Goal: Task Accomplishment & Management: Use online tool/utility

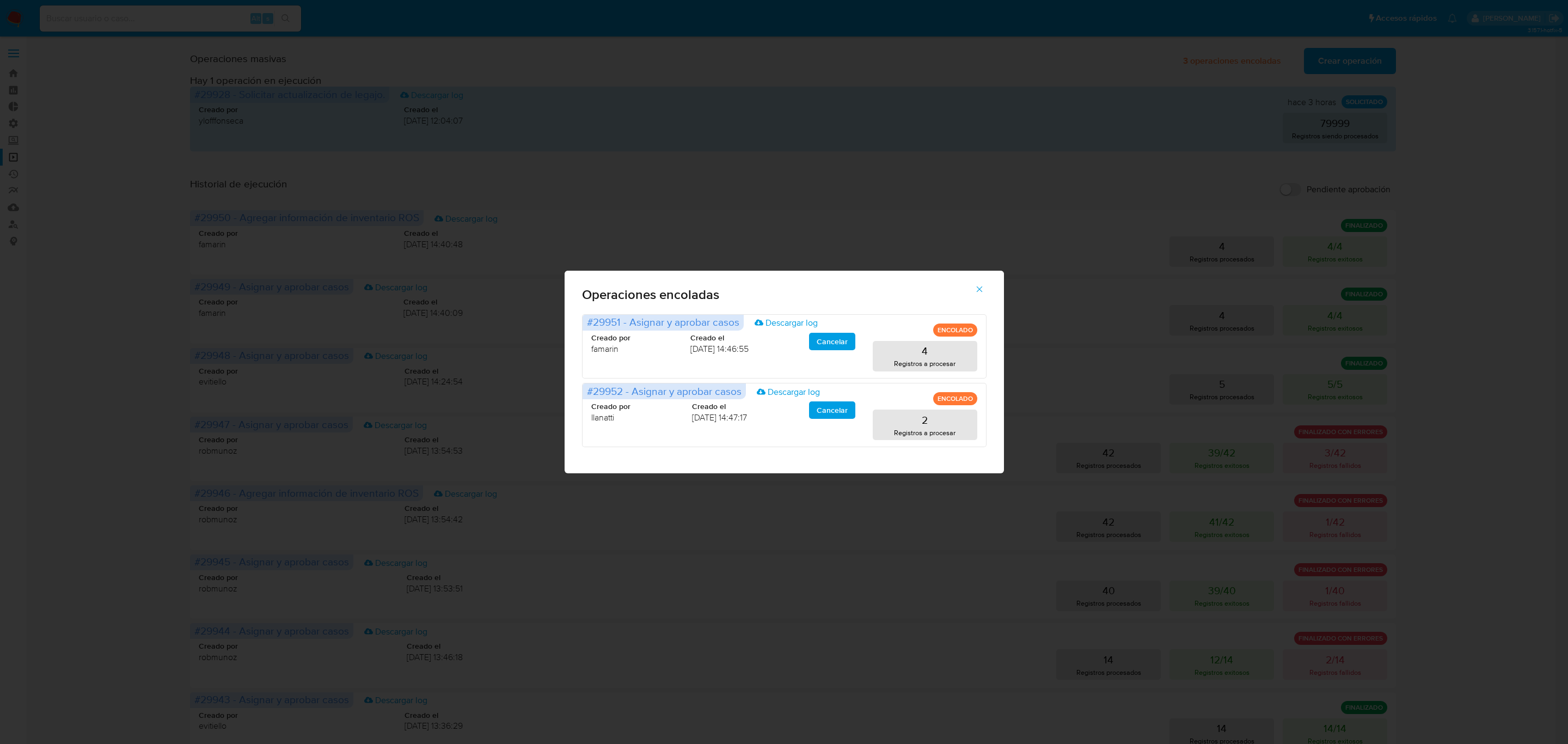
click at [1191, 80] on div "Operaciones encoladas #29951 - Asignar y aprobar casos Descargar log ENCOLADO C…" at bounding box center [784, 372] width 1568 height 744
click at [978, 290] on icon "button" at bounding box center [979, 289] width 10 height 10
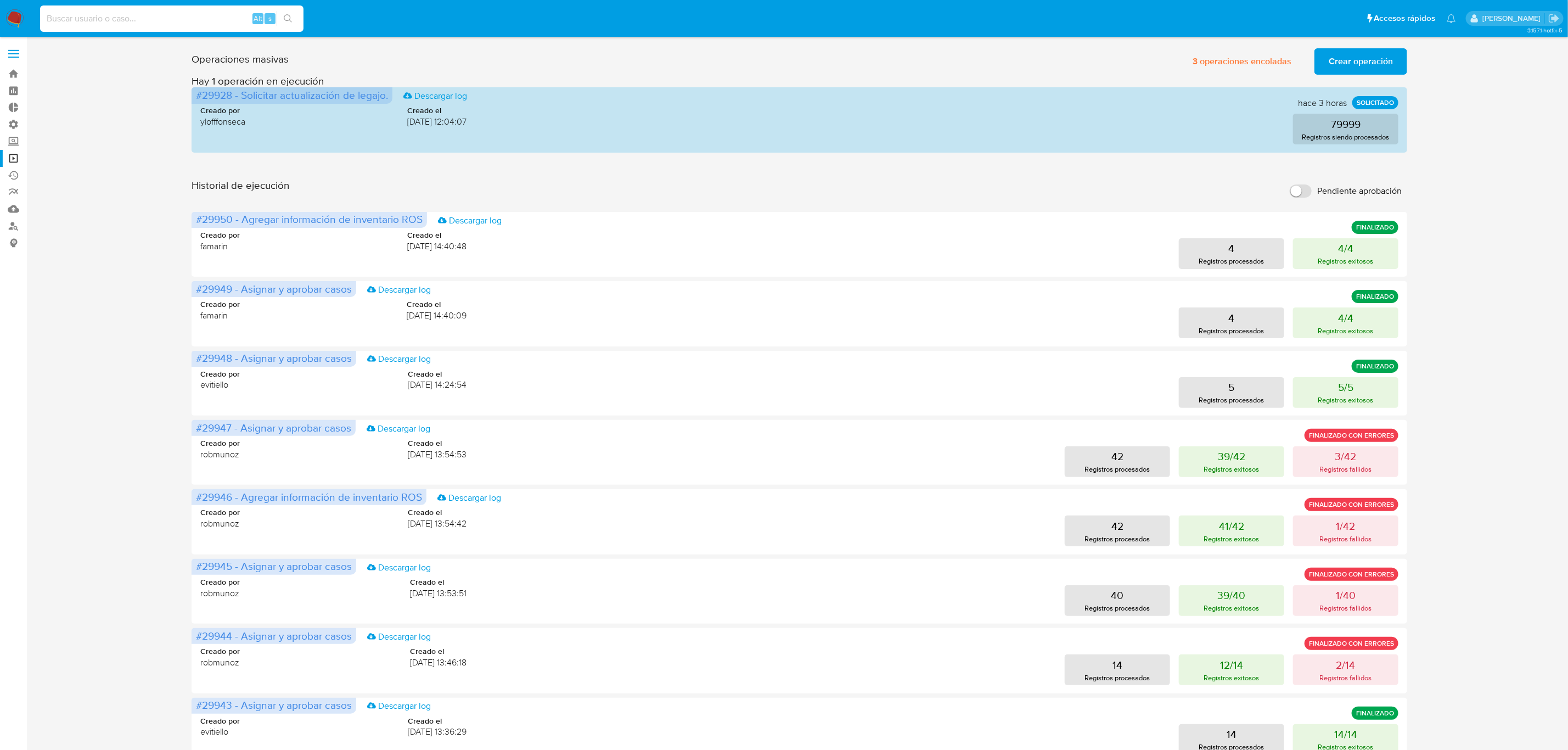
drag, startPoint x: 156, startPoint y: 10, endPoint x: 155, endPoint y: 17, distance: 7.1
click at [156, 17] on input at bounding box center [171, 18] width 263 height 14
paste input "oheFmwVAJPolyemTtt4gGzih"
type input "oheFmwVAJPolyemTtt4gGzih"
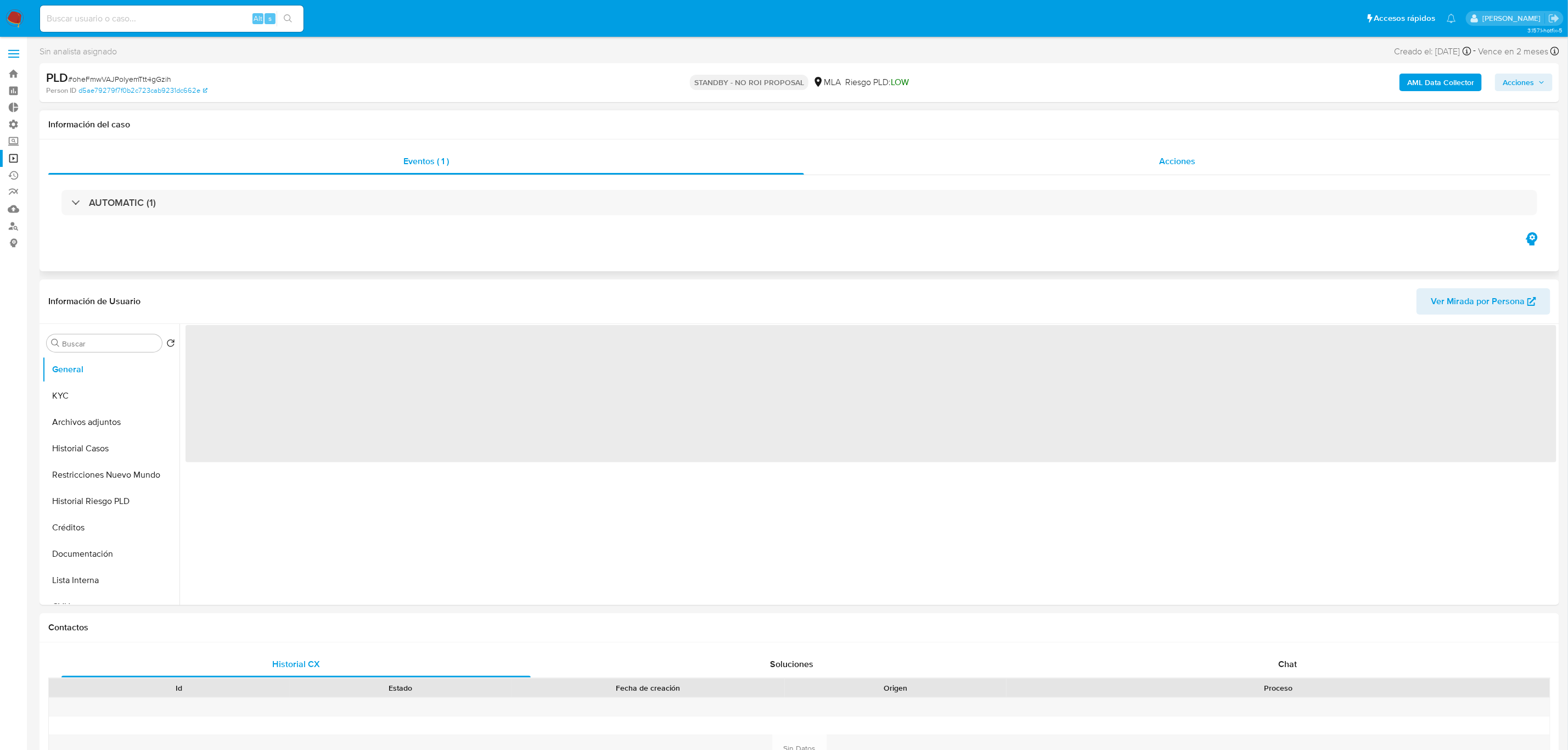
click at [1166, 149] on div "Acciones" at bounding box center [1177, 161] width 746 height 26
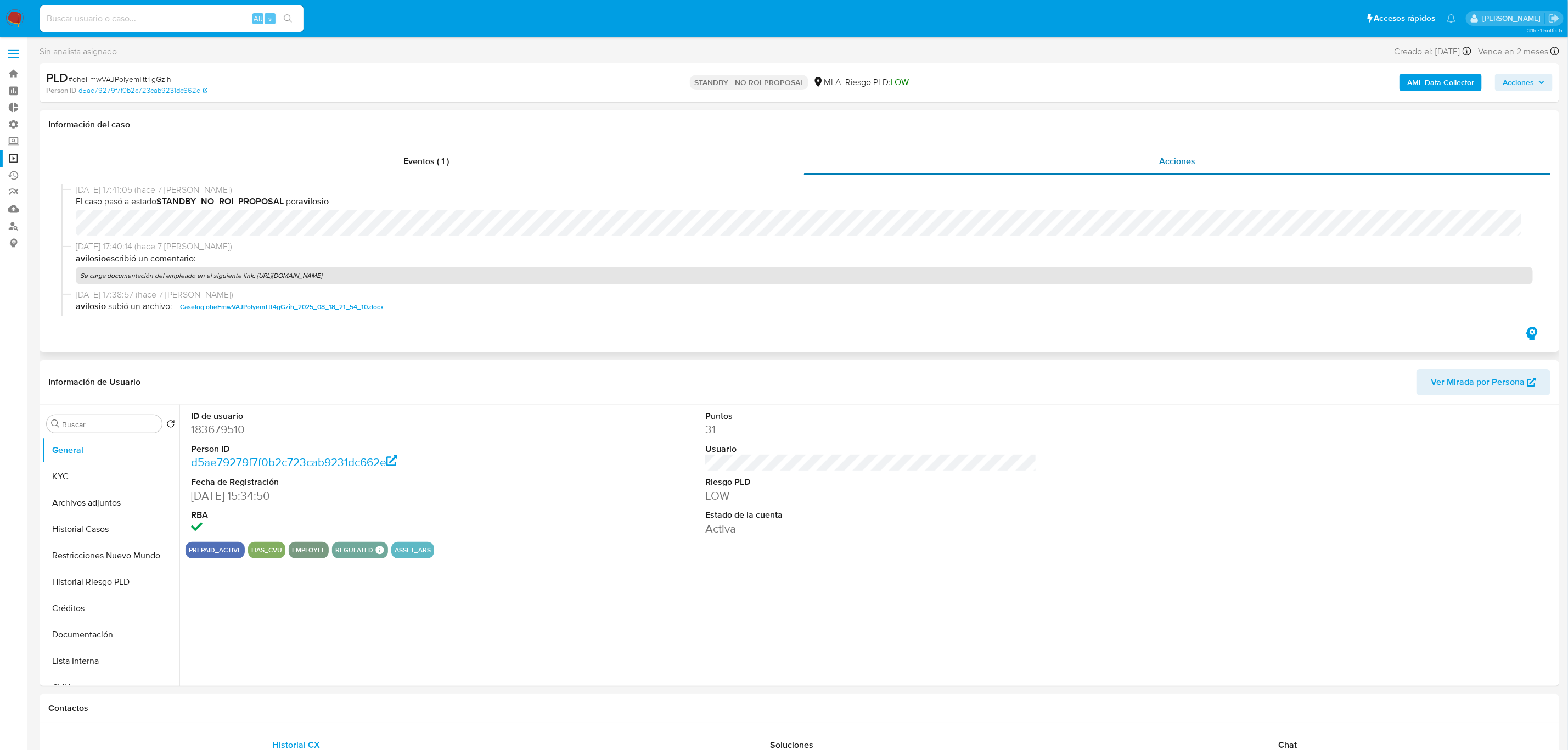
select select "10"
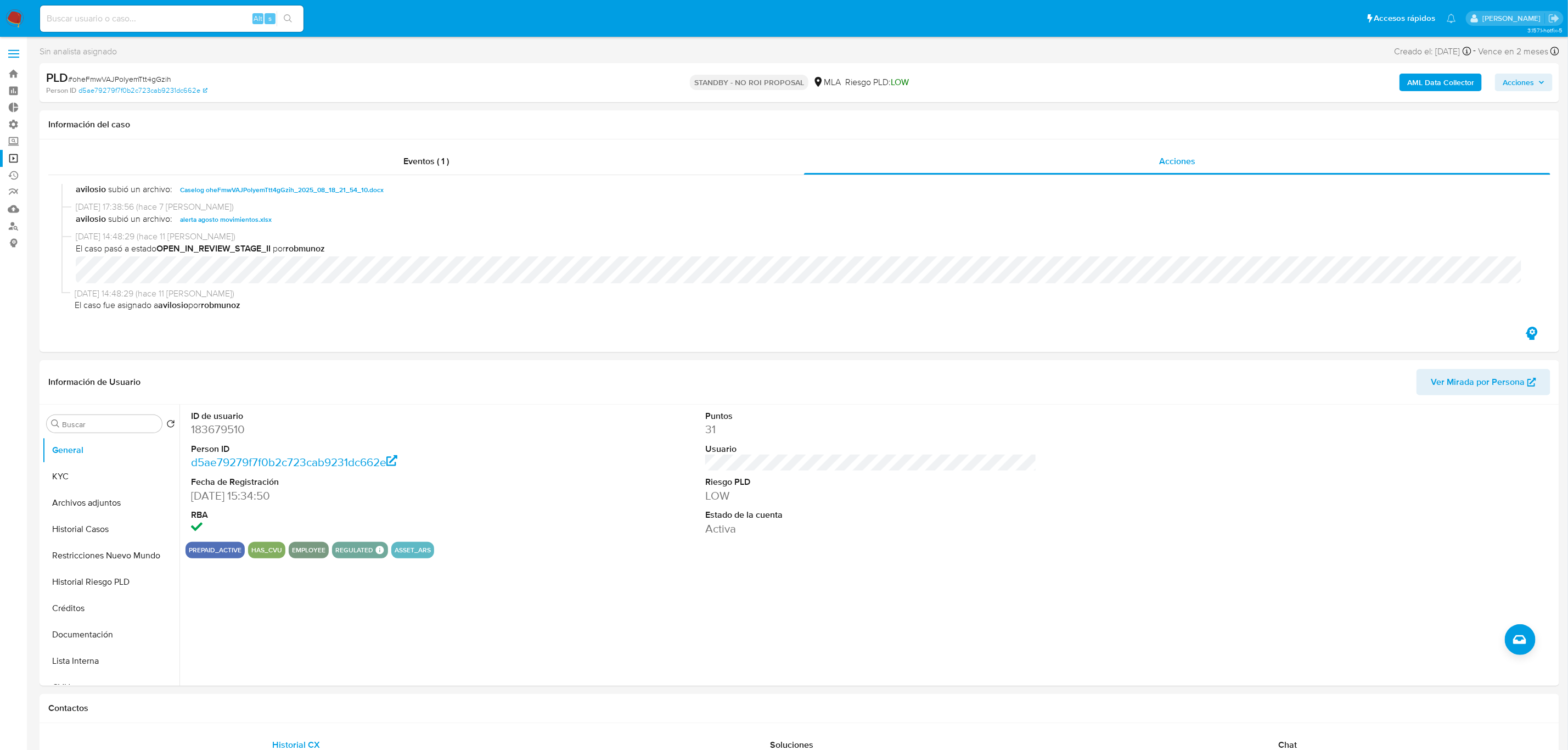
click at [10, 155] on link "Operaciones masivas" at bounding box center [65, 158] width 131 height 17
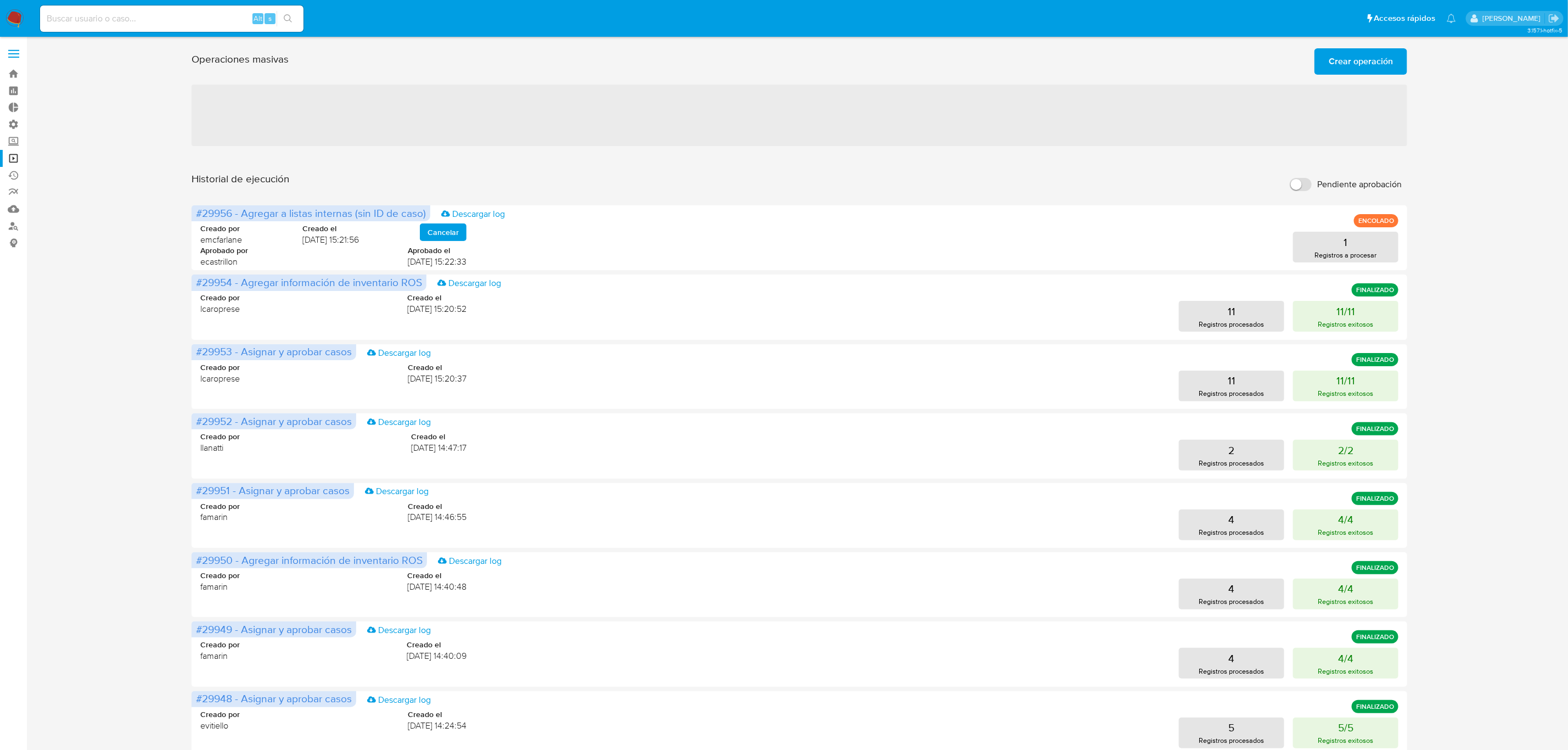
click at [20, 6] on nav "Pausado Ver notificaciones Alt s Accesos rápidos Presiona las siguientes teclas…" at bounding box center [784, 18] width 1568 height 37
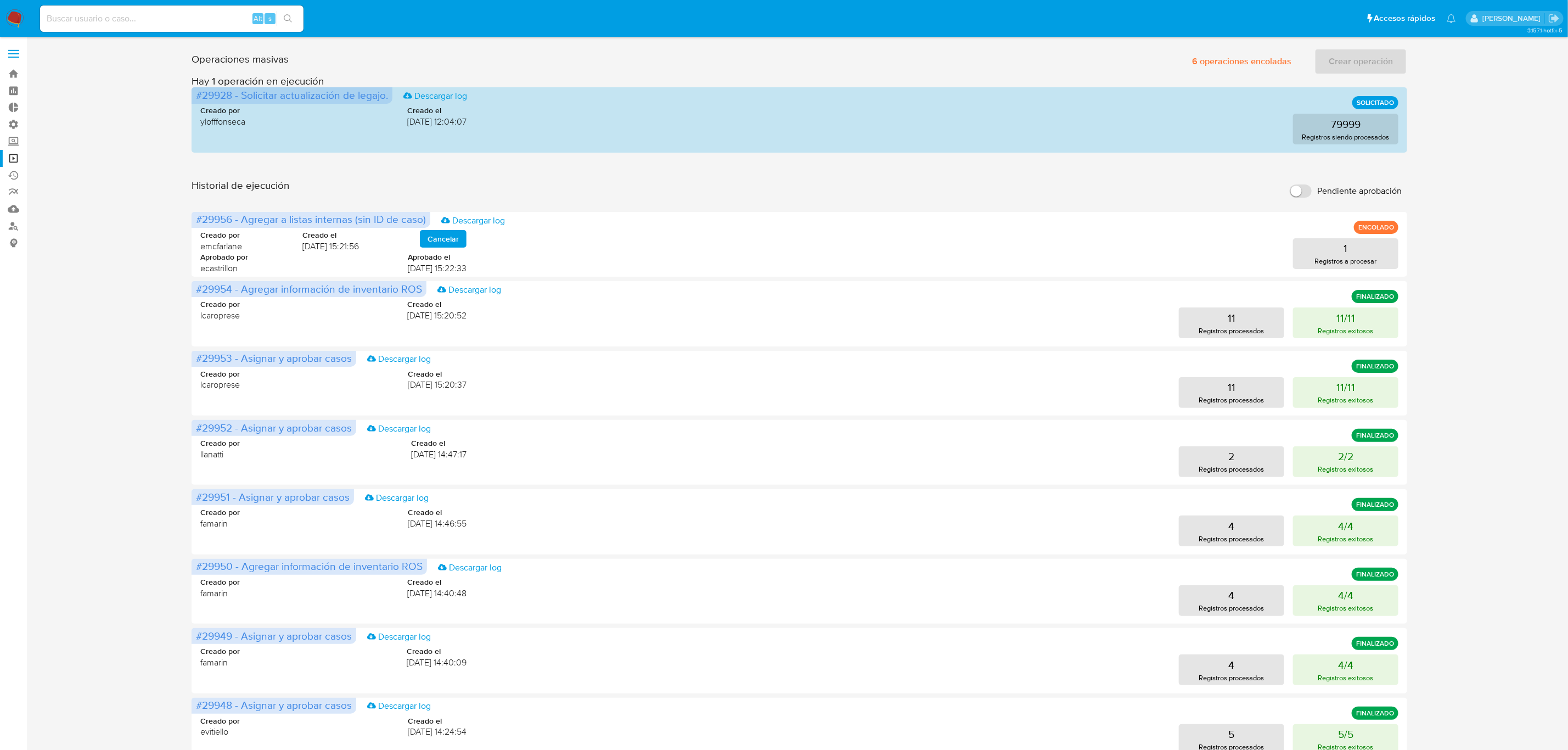
click at [15, 15] on img at bounding box center [15, 18] width 18 height 18
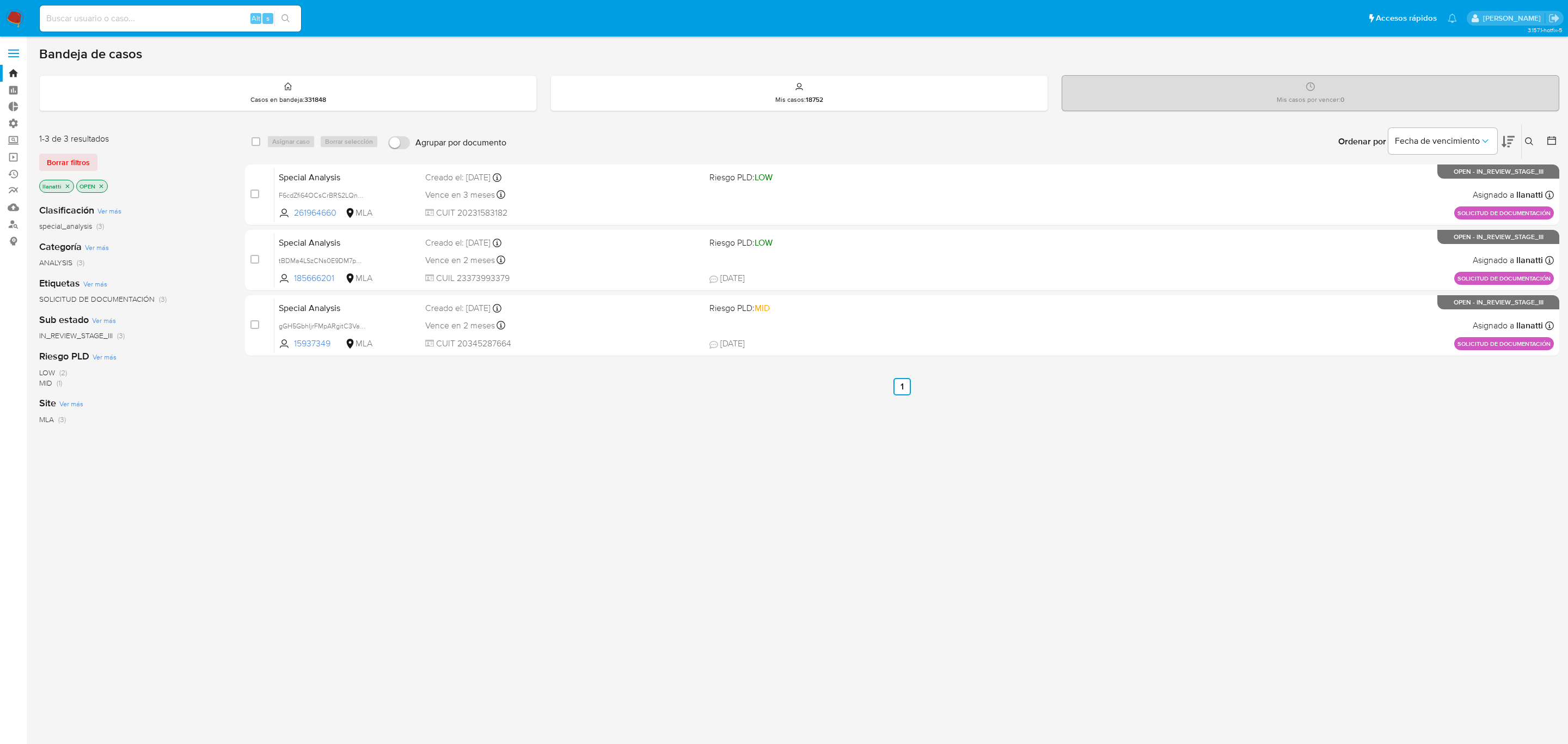
click at [87, 163] on span "Borrar filtros" at bounding box center [68, 162] width 43 height 15
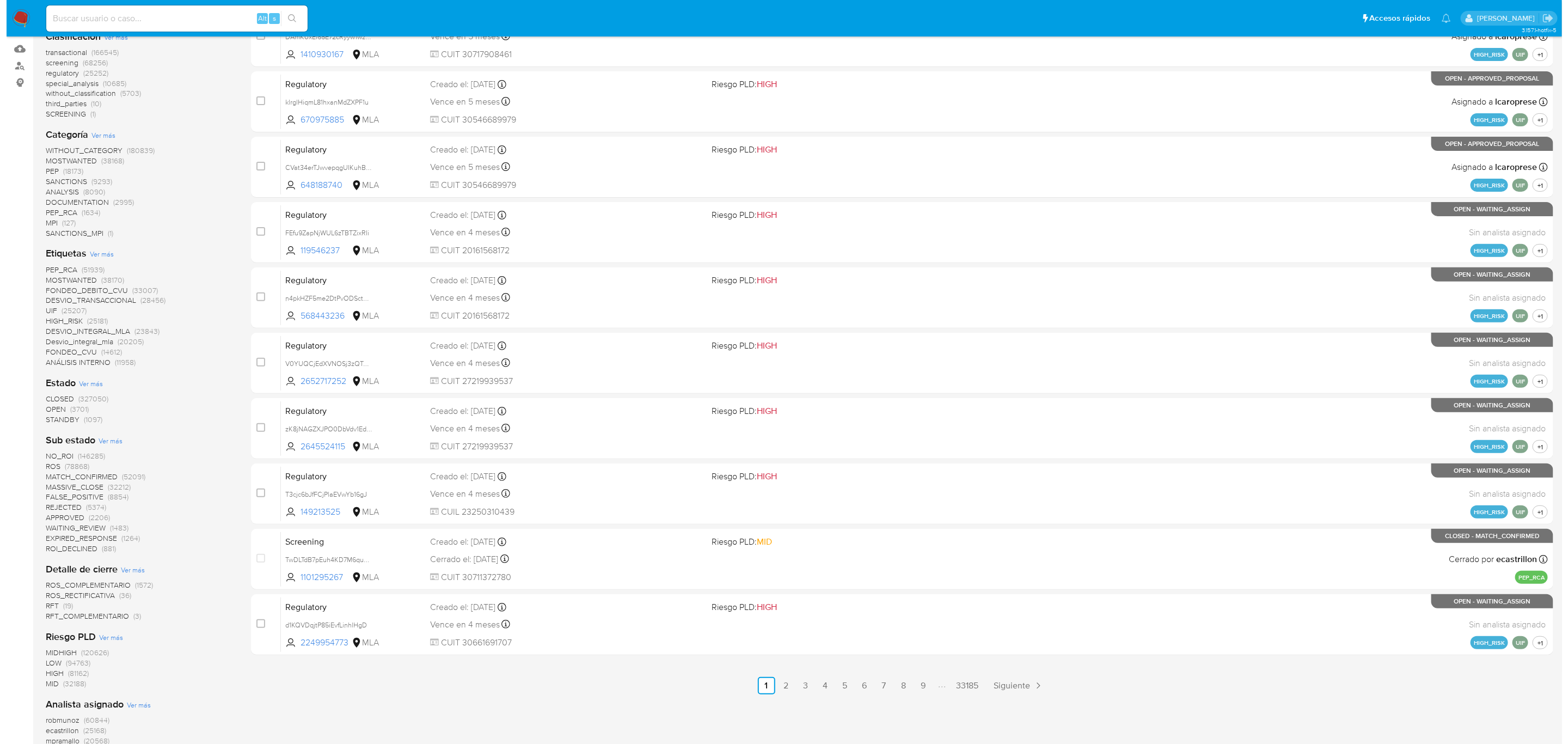
scroll to position [163, 0]
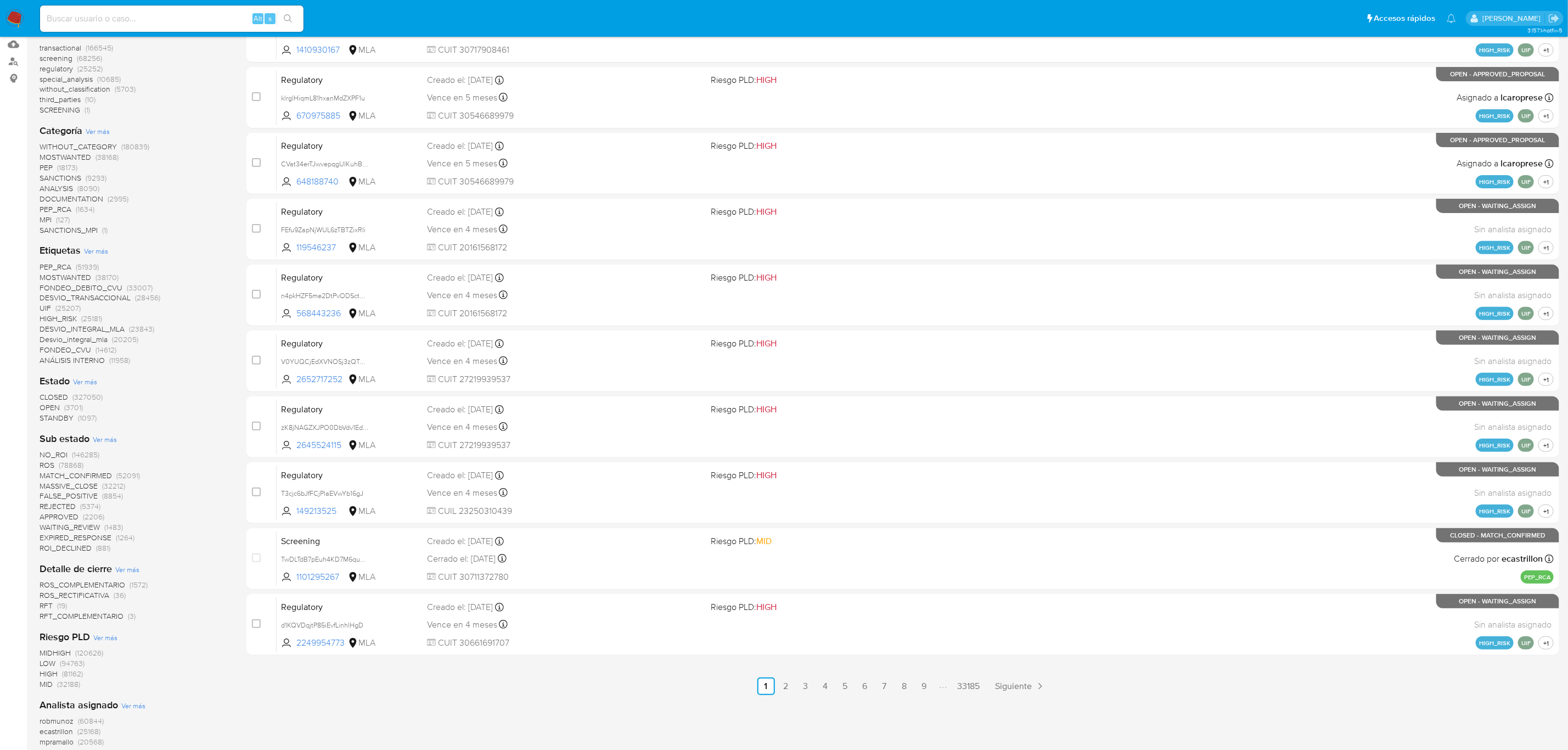
click at [104, 437] on span "Ver más" at bounding box center [104, 439] width 24 height 10
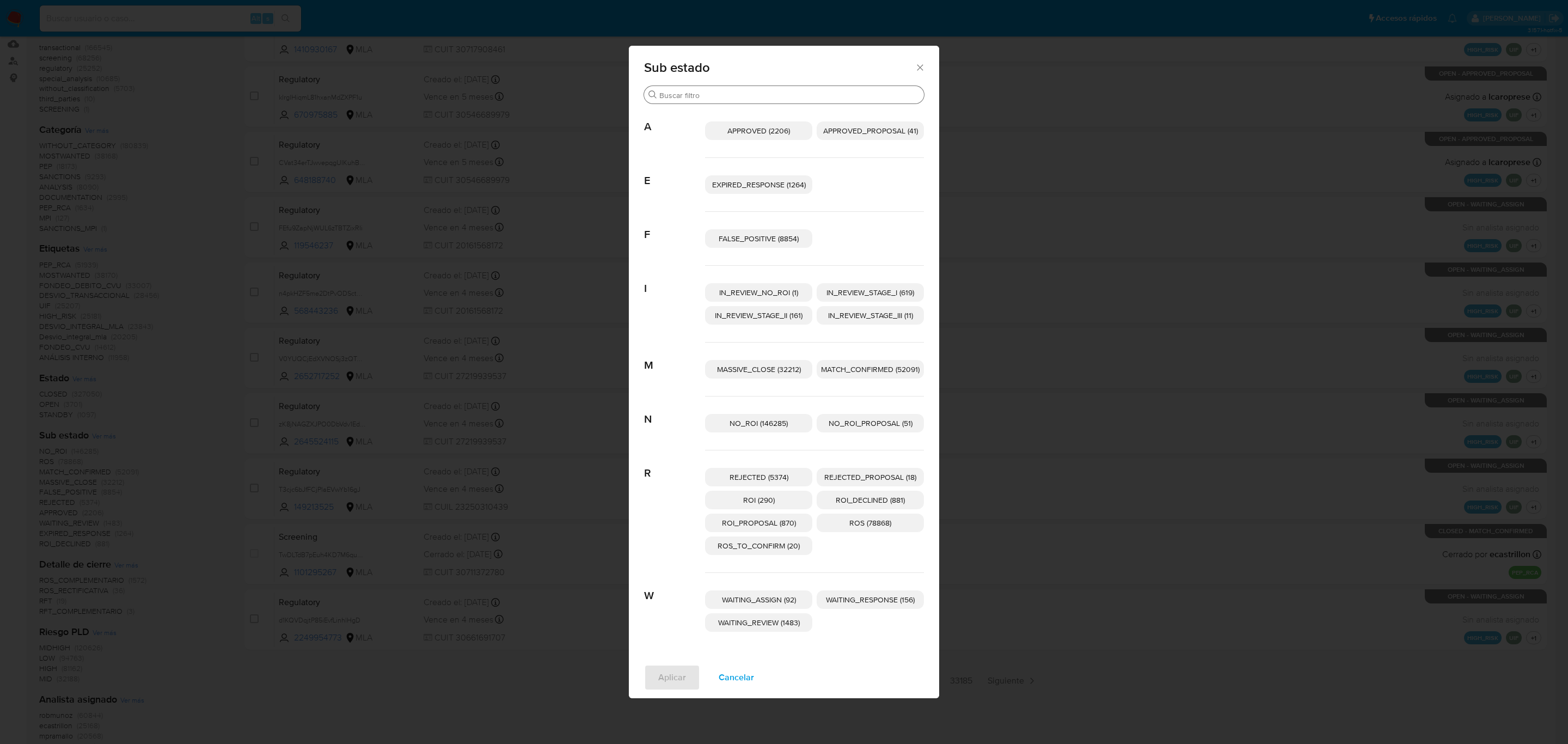
click at [678, 93] on input "Buscar" at bounding box center [789, 95] width 261 height 10
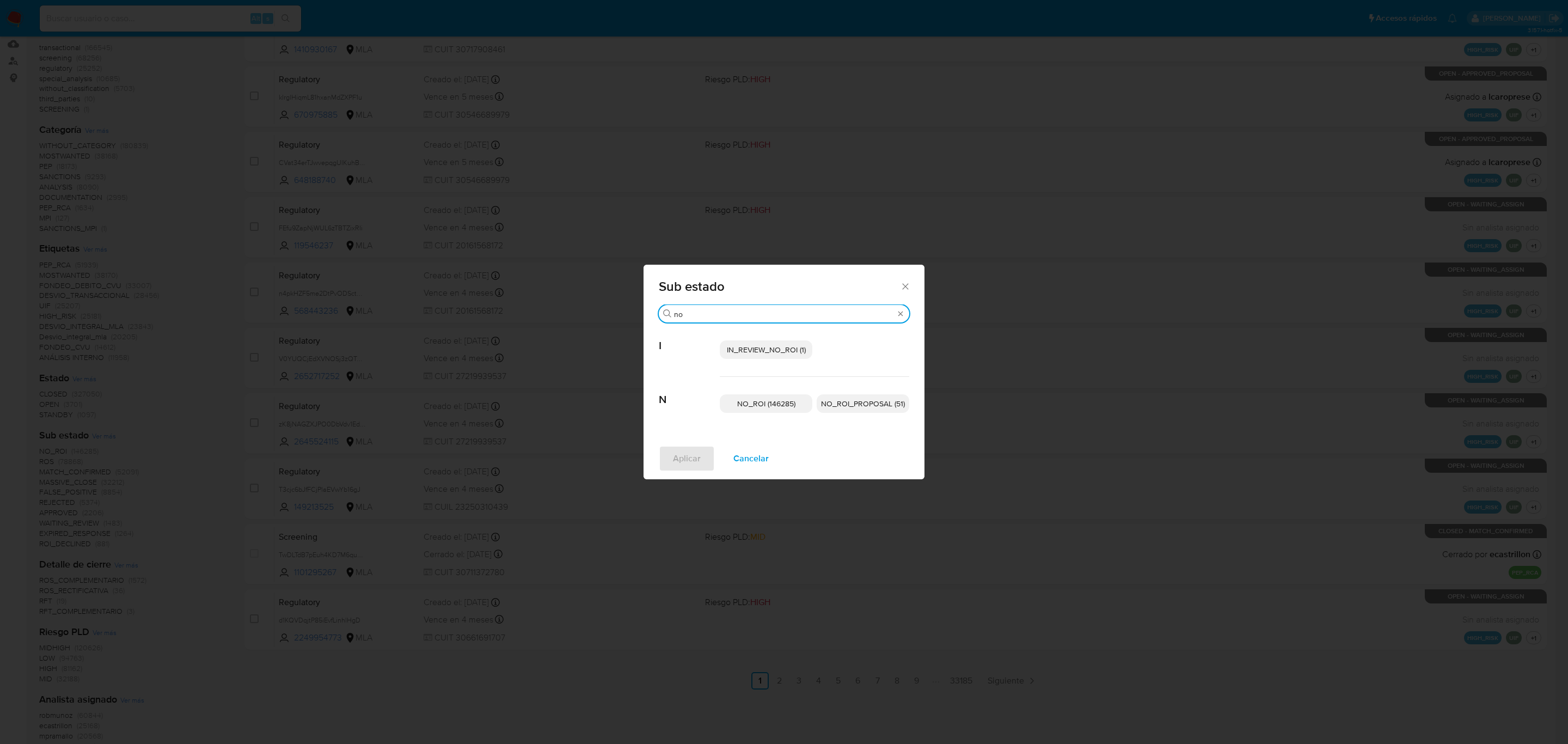
type input "no"
click at [876, 409] on span "NO_ROI_PROPOSAL (51)" at bounding box center [863, 404] width 84 height 11
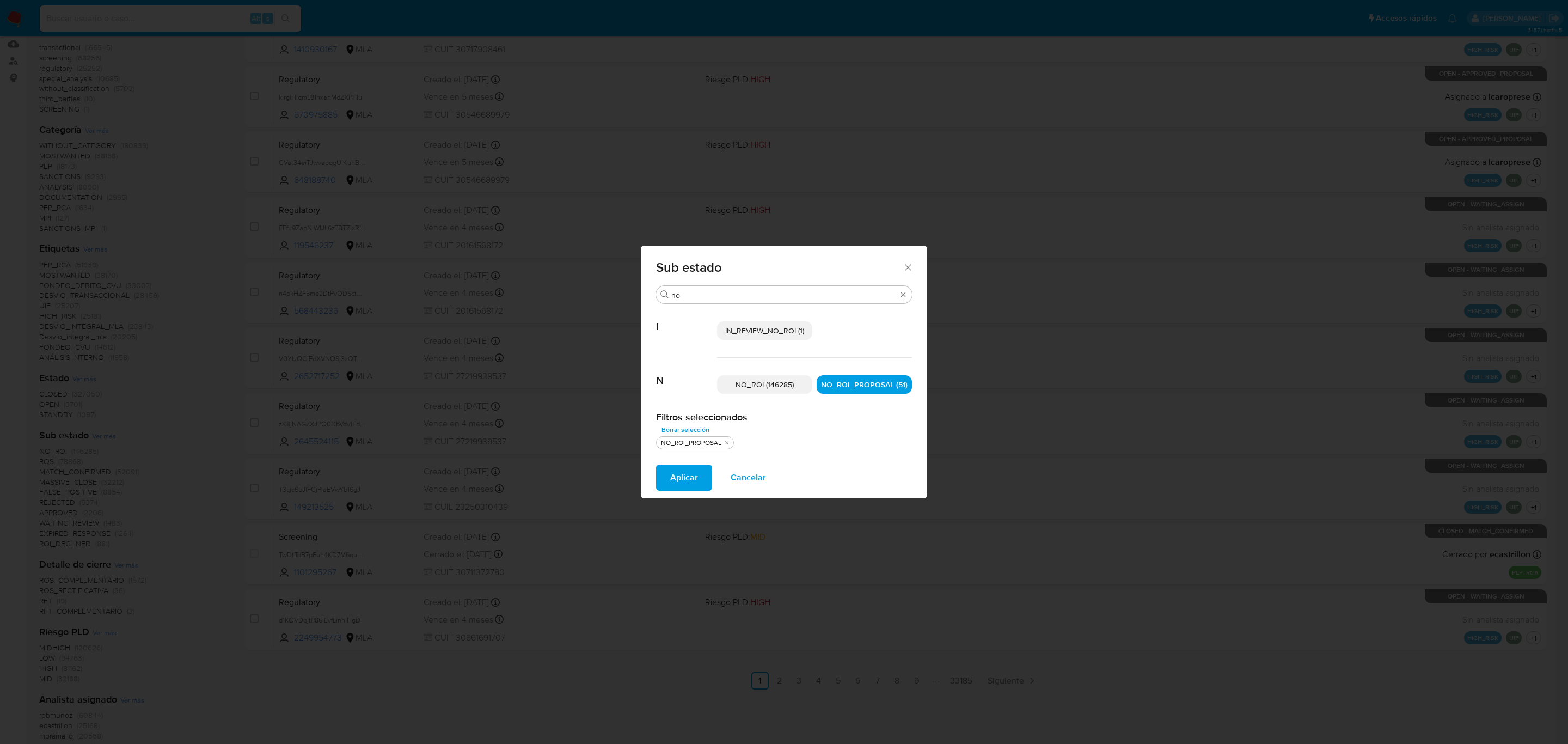
click at [663, 481] on button "Aplicar" at bounding box center [684, 477] width 56 height 26
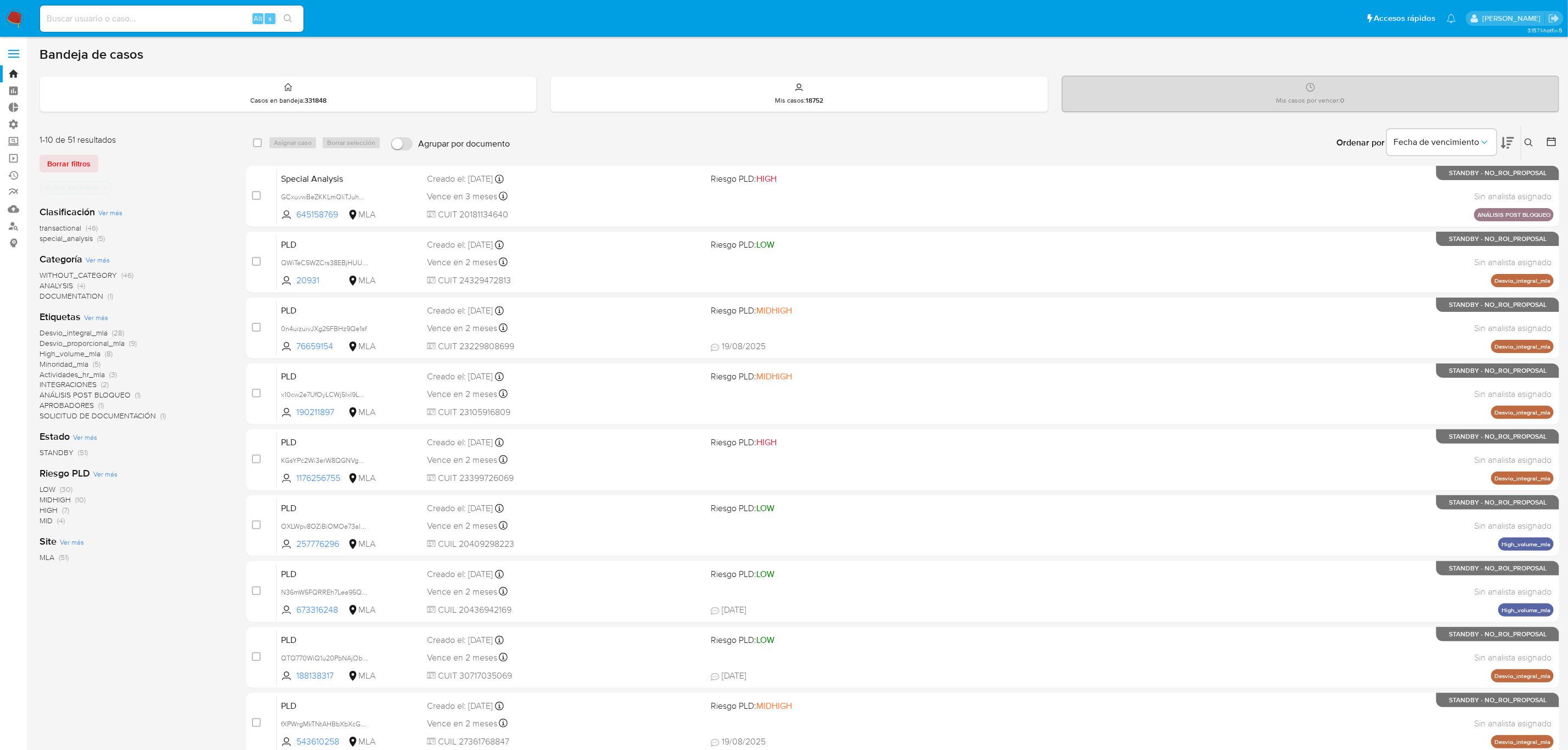
click at [163, 17] on input at bounding box center [171, 18] width 263 height 14
paste input "gKrQGdLzmhDd3LReSaXPrZrA"
type input "gKrQGdLzmhDd3LReSaXPrZrA"
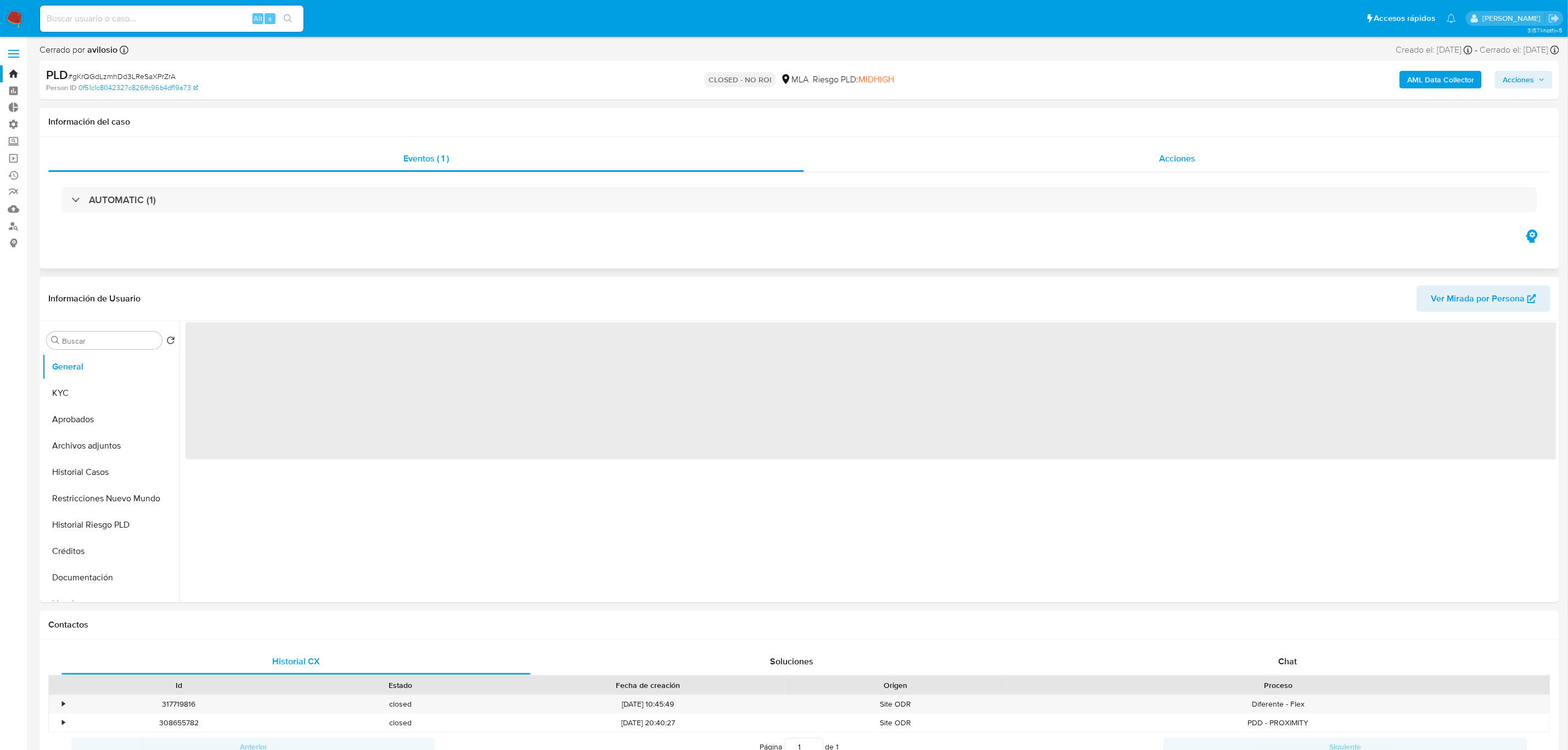
click at [1140, 158] on div "Acciones" at bounding box center [1177, 158] width 746 height 26
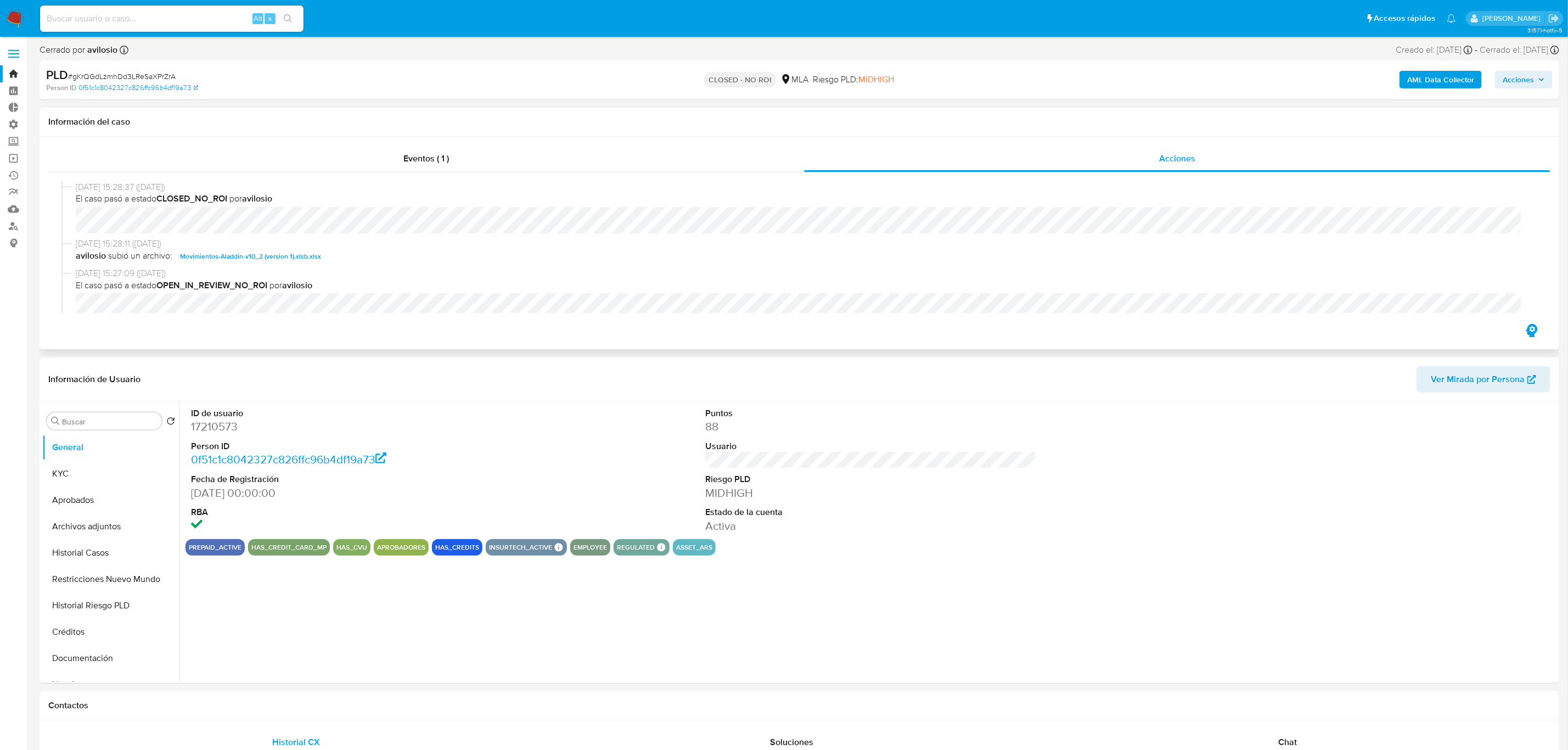
select select "10"
click at [185, 15] on input at bounding box center [171, 18] width 263 height 14
paste input "V59ym6md5XNrHuT0CwUteycS"
type input "V59ym6md5XNrHuT0CwUteycS"
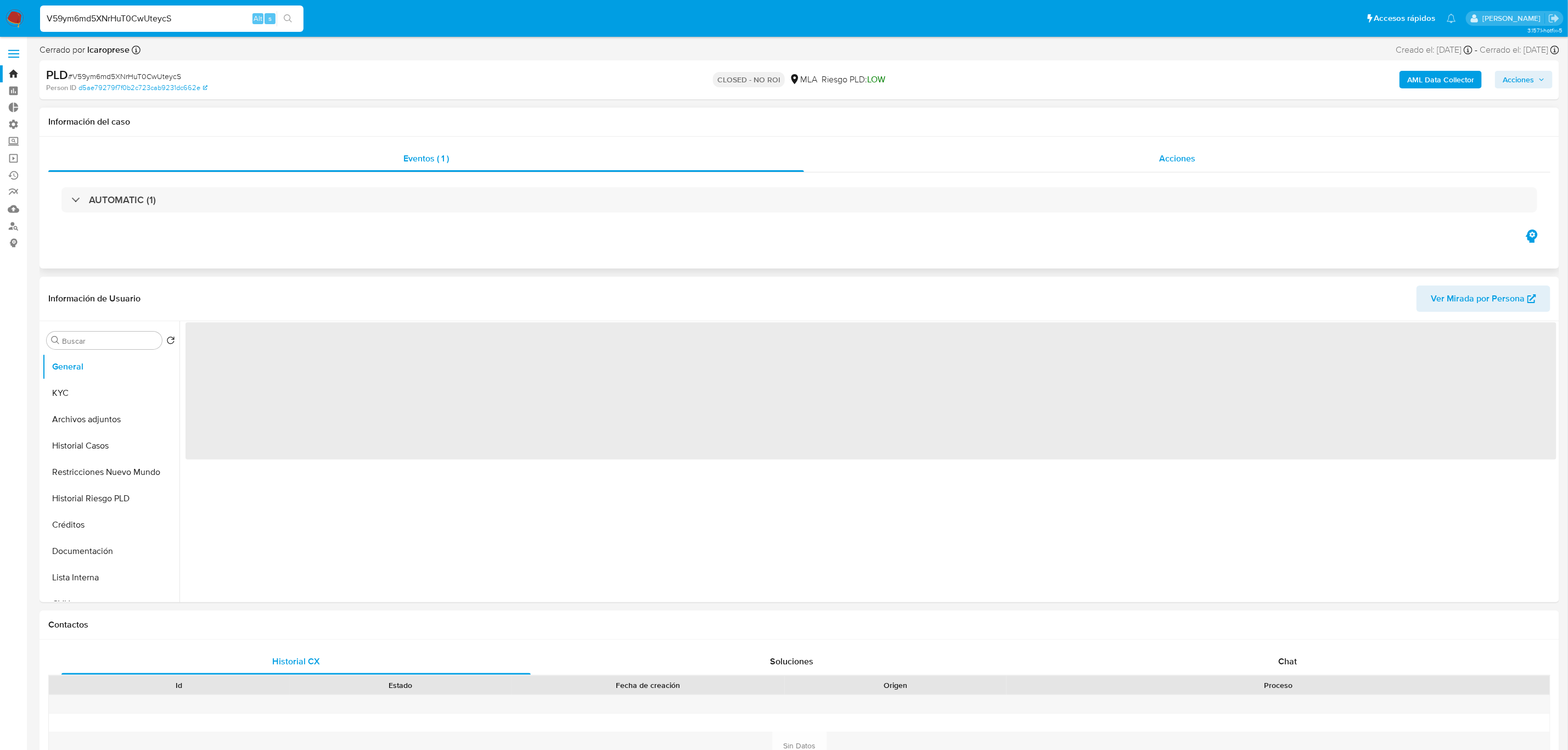
click at [1161, 164] on span "Acciones" at bounding box center [1177, 158] width 36 height 13
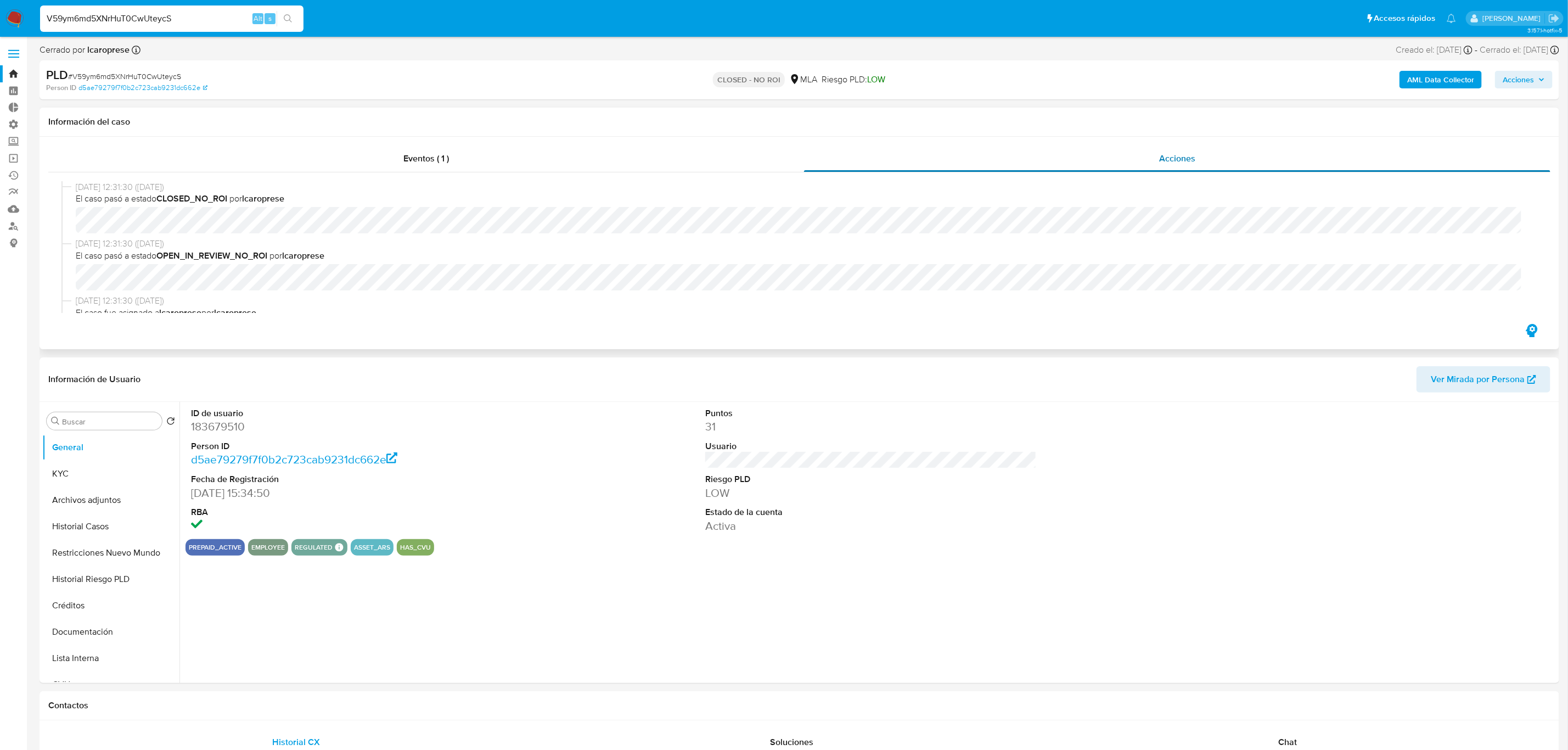
select select "10"
